Goal: Task Accomplishment & Management: Manage account settings

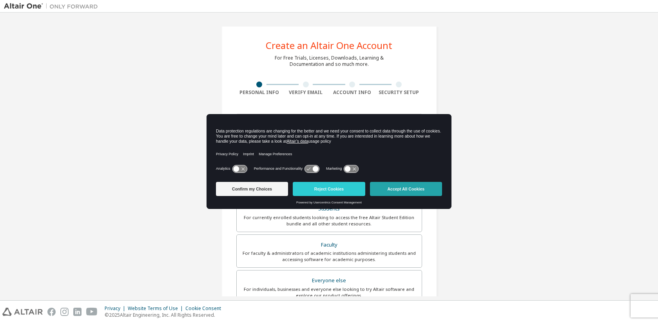
click at [401, 190] on button "Accept All Cookies" at bounding box center [406, 189] width 72 height 14
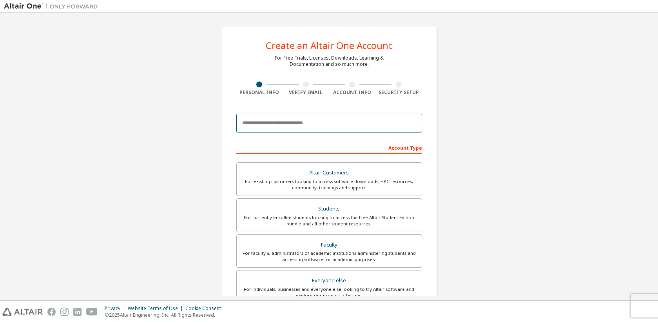
click at [320, 125] on input "email" at bounding box center [329, 123] width 186 height 19
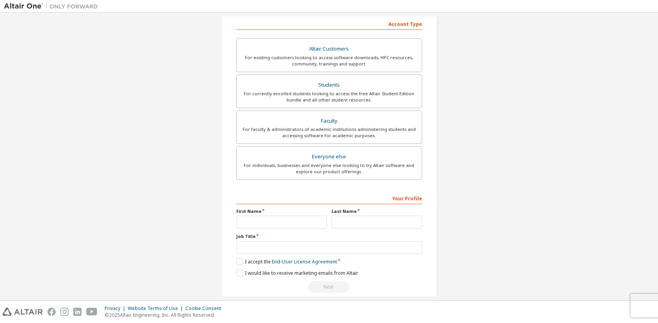
scroll to position [135, 0]
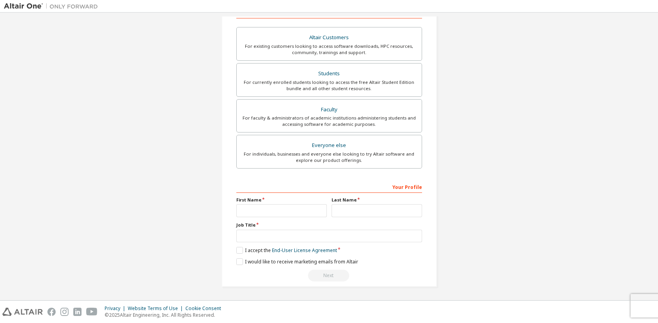
type input "**********"
click at [295, 208] on input "text" at bounding box center [281, 210] width 91 height 13
type input "*********"
type input "**********"
click at [239, 250] on label "I accept the End-User License Agreement" at bounding box center [286, 250] width 101 height 7
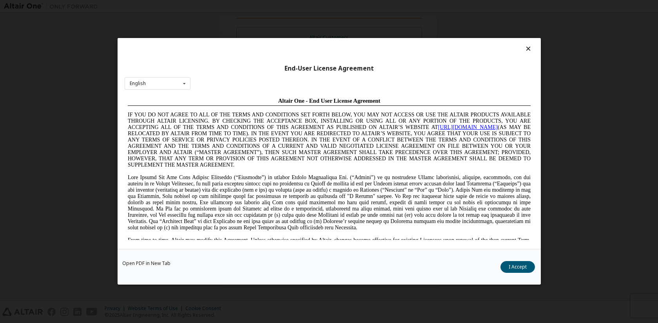
scroll to position [0, 0]
click at [525, 268] on button "I Accept" at bounding box center [518, 267] width 34 height 12
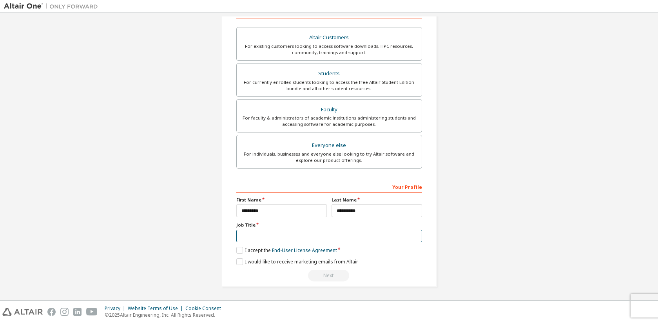
click at [309, 238] on input "text" at bounding box center [329, 236] width 186 height 13
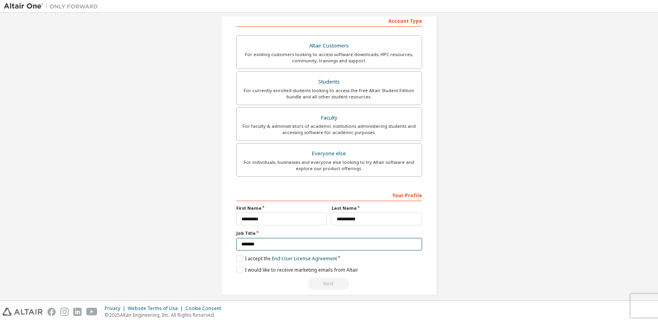
scroll to position [127, 0]
type input "*******"
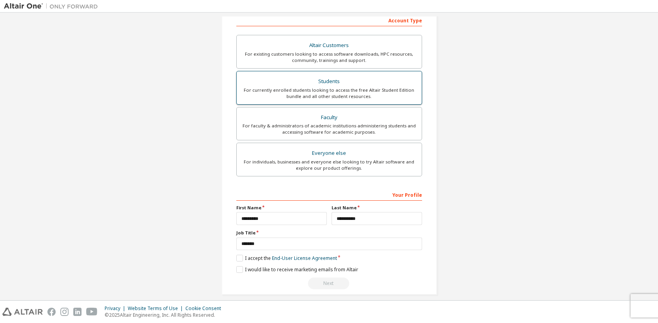
click at [377, 81] on div "Students" at bounding box center [329, 81] width 176 height 11
click at [239, 257] on label "I accept the Academic End-User License Agreement" at bounding box center [297, 258] width 123 height 7
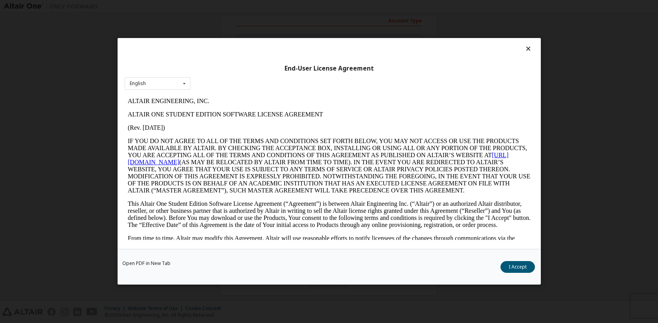
scroll to position [0, 0]
click at [523, 267] on button "I Accept" at bounding box center [518, 267] width 34 height 12
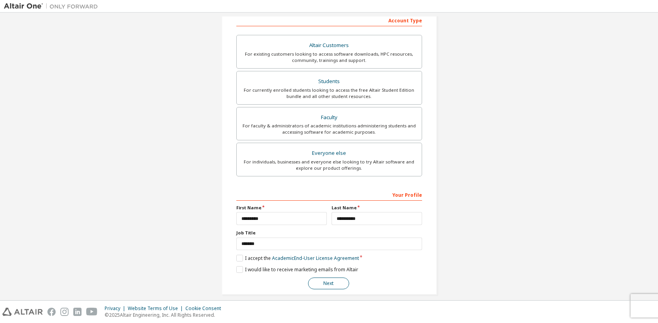
click at [335, 285] on button "Next" at bounding box center [328, 284] width 41 height 12
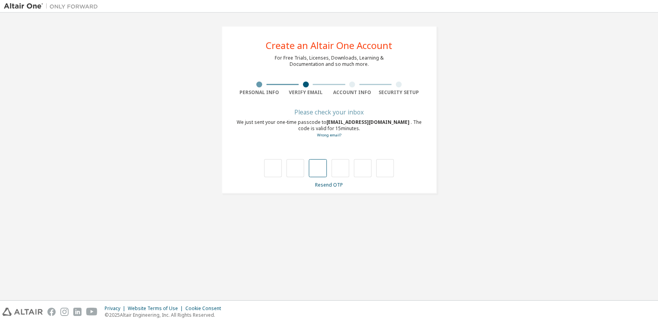
type input "*"
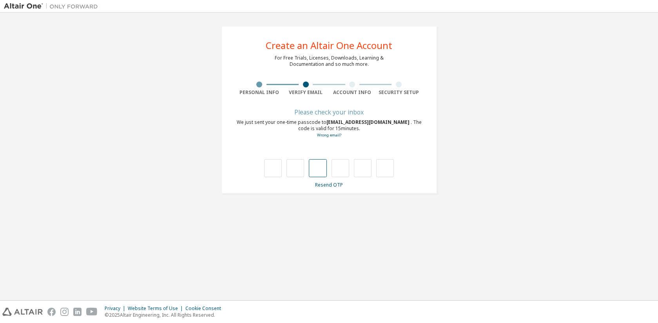
type input "*"
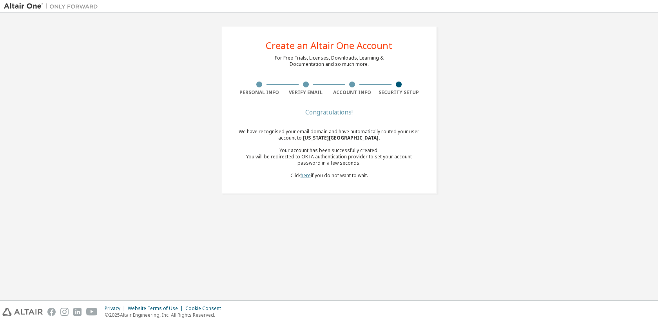
click at [308, 178] on link "here" at bounding box center [306, 175] width 10 height 7
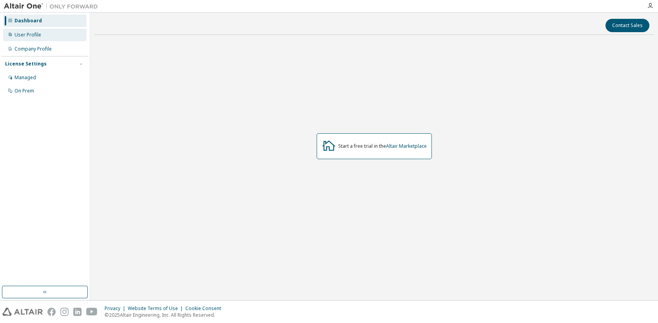
click at [34, 36] on div "User Profile" at bounding box center [28, 35] width 27 height 6
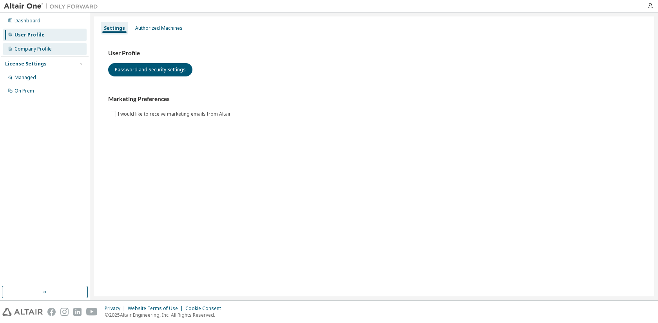
click at [38, 50] on div "Company Profile" at bounding box center [33, 49] width 37 height 6
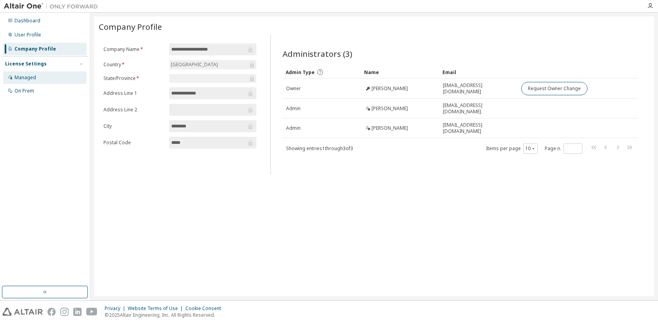
click at [36, 76] on div "Managed" at bounding box center [44, 77] width 83 height 13
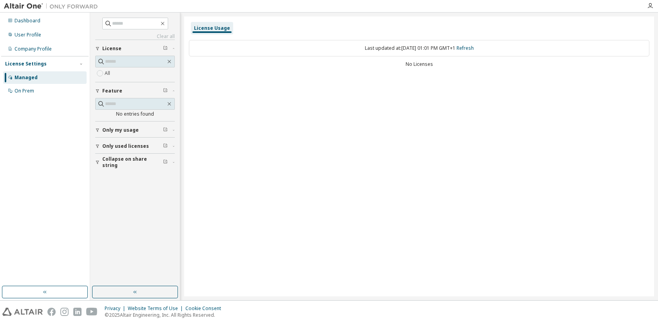
click at [214, 27] on div "License Usage" at bounding box center [212, 28] width 36 height 6
click at [135, 131] on span "Only my usage" at bounding box center [120, 130] width 36 height 6
click at [42, 88] on div "On Prem" at bounding box center [44, 91] width 83 height 13
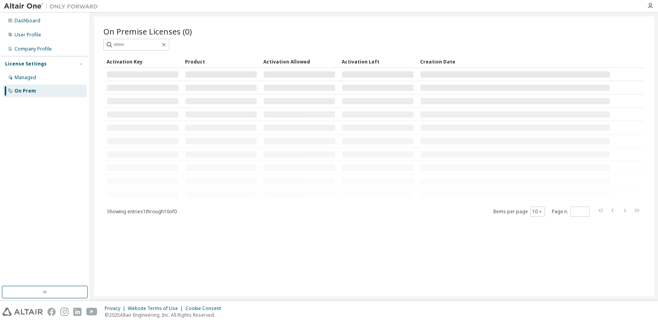
click at [32, 7] on img at bounding box center [53, 6] width 98 height 8
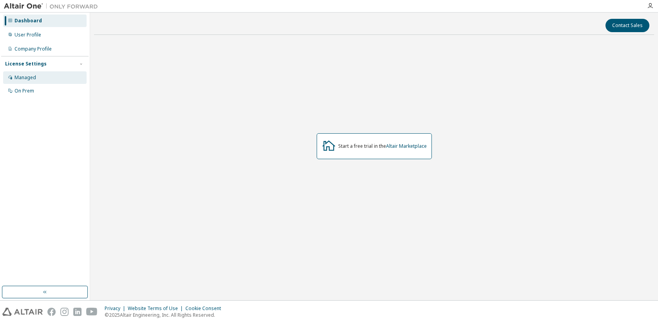
click at [34, 76] on div "Managed" at bounding box center [26, 77] width 22 height 6
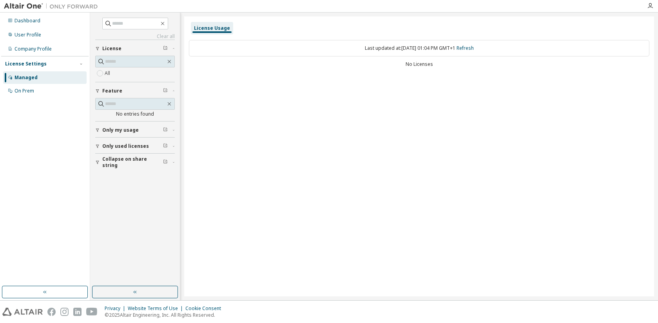
click at [207, 27] on div "License Usage" at bounding box center [212, 28] width 36 height 6
click at [220, 29] on div "License Usage" at bounding box center [212, 28] width 36 height 6
click at [115, 49] on span "License" at bounding box center [111, 48] width 19 height 6
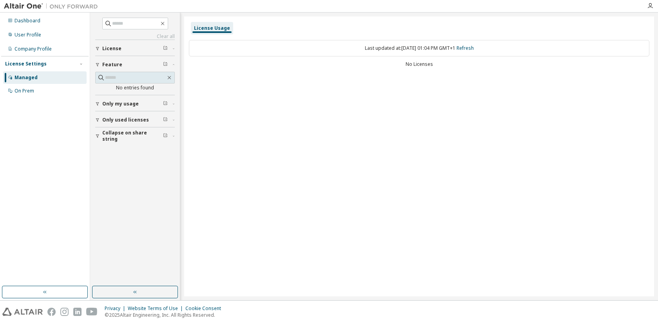
click at [112, 47] on span "License" at bounding box center [111, 48] width 19 height 6
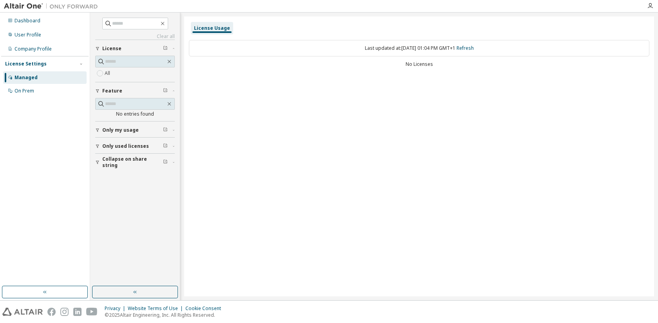
click at [136, 127] on span "Only my usage" at bounding box center [120, 130] width 36 height 6
click at [126, 130] on span "Only my usage" at bounding box center [120, 130] width 36 height 6
click at [134, 169] on span "Only used licenses" at bounding box center [125, 169] width 47 height 6
click at [145, 204] on span "Collapse on share string" at bounding box center [132, 207] width 61 height 13
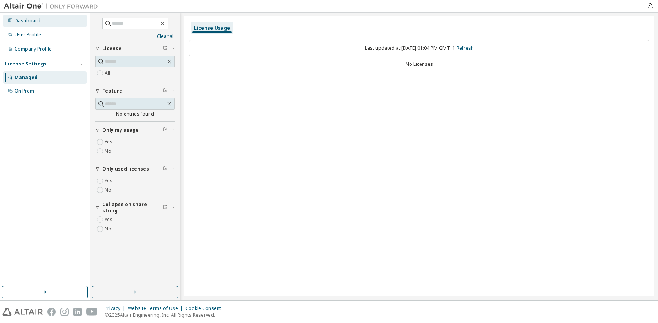
click at [24, 22] on div "Dashboard" at bounding box center [28, 21] width 26 height 6
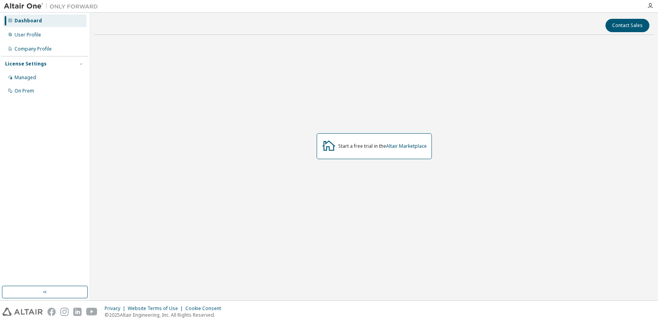
click at [28, 6] on img at bounding box center [53, 6] width 98 height 8
click at [44, 79] on div "Managed" at bounding box center [44, 77] width 83 height 13
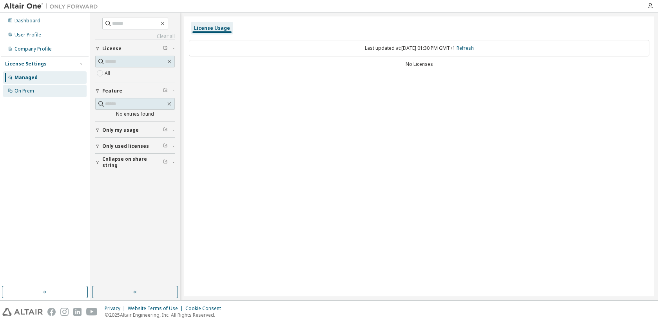
drag, startPoint x: 45, startPoint y: 91, endPoint x: 78, endPoint y: 89, distance: 32.2
click at [45, 91] on div "On Prem" at bounding box center [44, 91] width 83 height 13
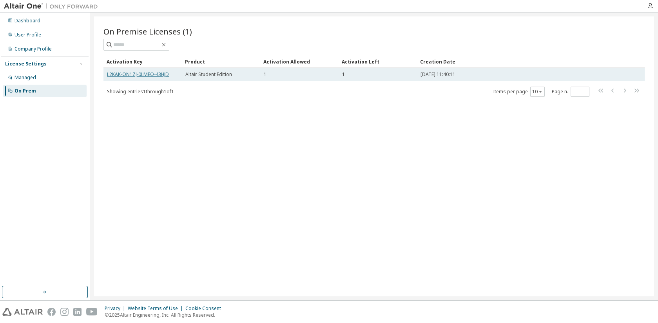
click at [147, 76] on link "L2KAK-ON1ZJ-0LMEO-43HJD" at bounding box center [138, 74] width 62 height 7
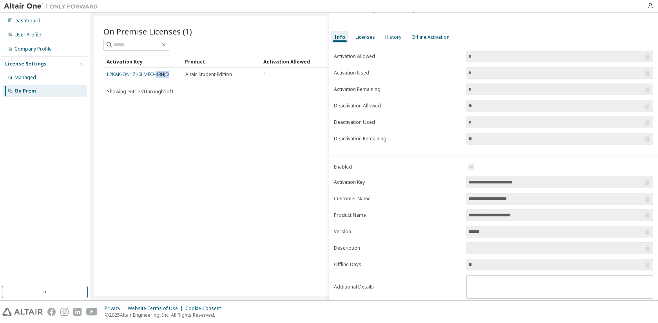
scroll to position [31, 0]
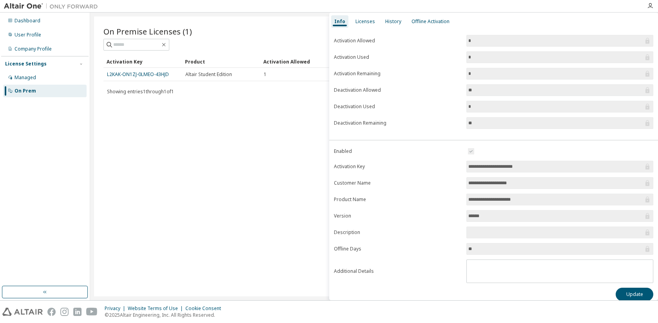
click at [500, 221] on span "******" at bounding box center [559, 216] width 187 height 12
click at [497, 217] on input "******" at bounding box center [555, 216] width 175 height 8
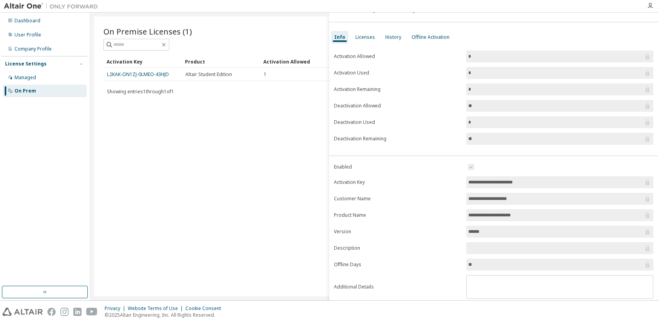
scroll to position [0, 0]
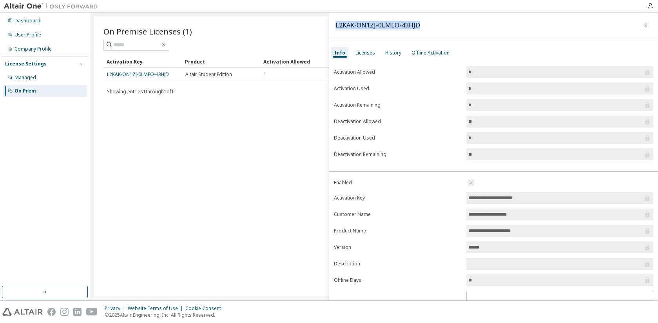
drag, startPoint x: 419, startPoint y: 21, endPoint x: 421, endPoint y: 28, distance: 7.1
click at [422, 28] on div "L2KAK-ON1ZJ-0LMEO-43HJD" at bounding box center [493, 25] width 329 height 25
copy div "L2KAK-ON1ZJ-0LMEO-43HJD"
click at [362, 53] on div "Licenses" at bounding box center [366, 53] width 20 height 6
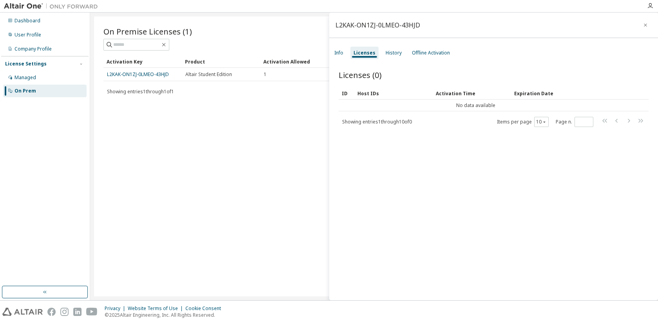
click at [348, 53] on div "Info Licenses History Offline Activation" at bounding box center [493, 53] width 329 height 14
click at [341, 53] on div "Info" at bounding box center [338, 53] width 9 height 6
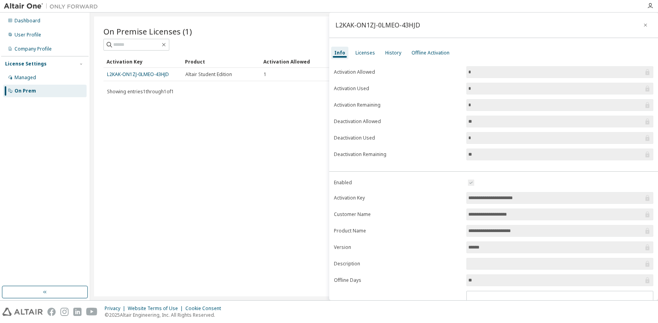
scroll to position [38, 0]
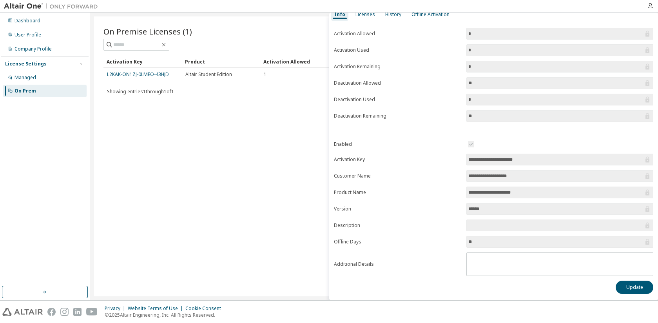
click at [488, 210] on input "******" at bounding box center [555, 209] width 175 height 8
click at [646, 84] on icon at bounding box center [648, 83] width 4 height 6
